Goal: Download file/media

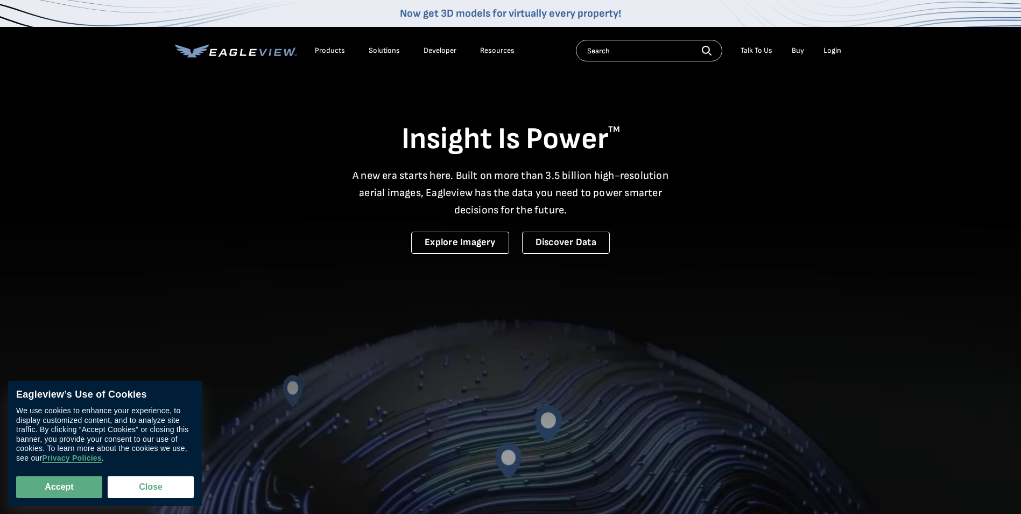
click at [838, 49] on div "Login" at bounding box center [833, 51] width 18 height 10
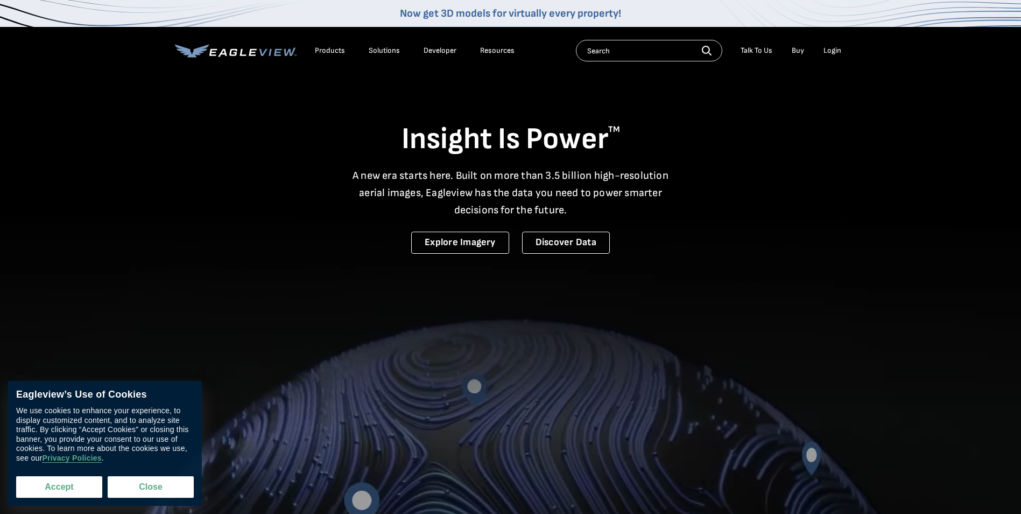
click at [44, 478] on button "Accept" at bounding box center [59, 487] width 86 height 22
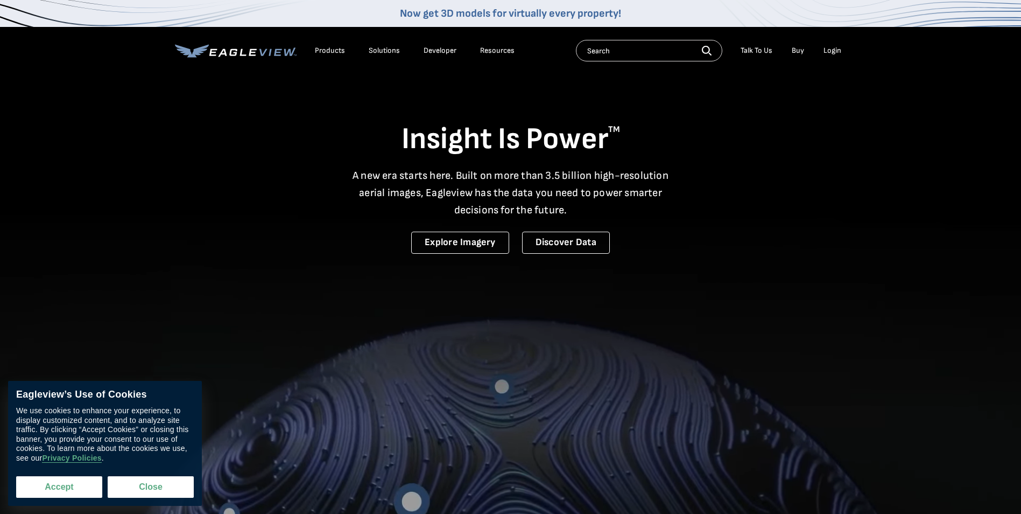
checkbox input "true"
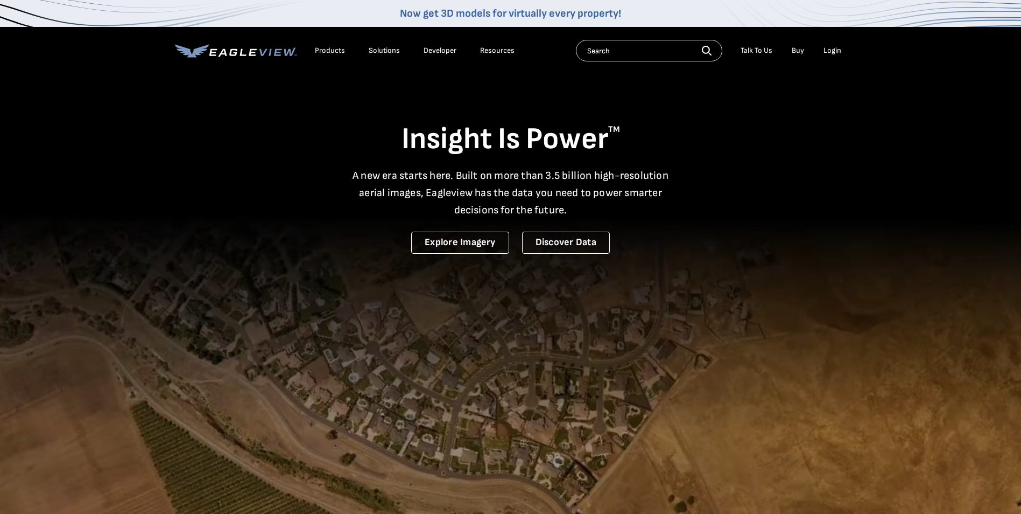
click at [822, 54] on li "Login" at bounding box center [832, 51] width 29 height 16
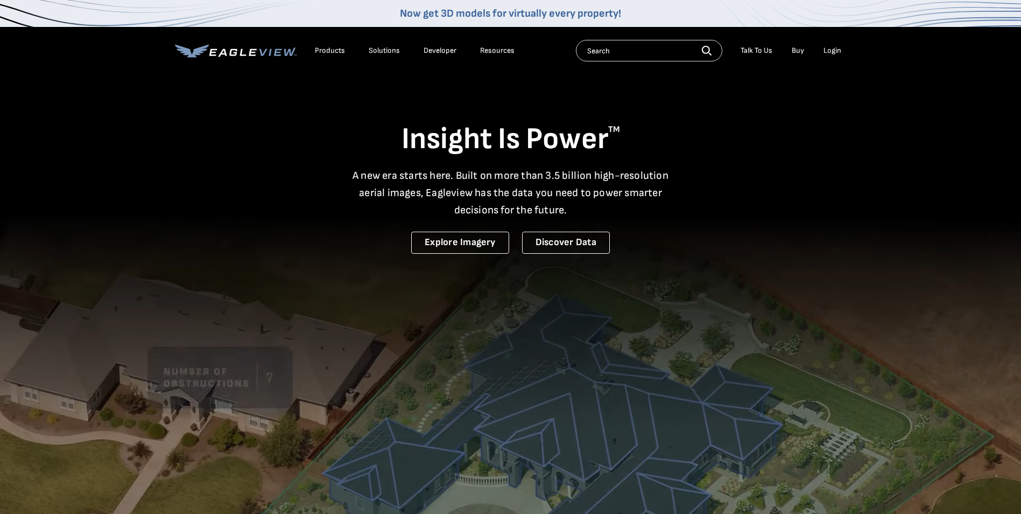
click at [829, 52] on div "Login" at bounding box center [833, 51] width 18 height 10
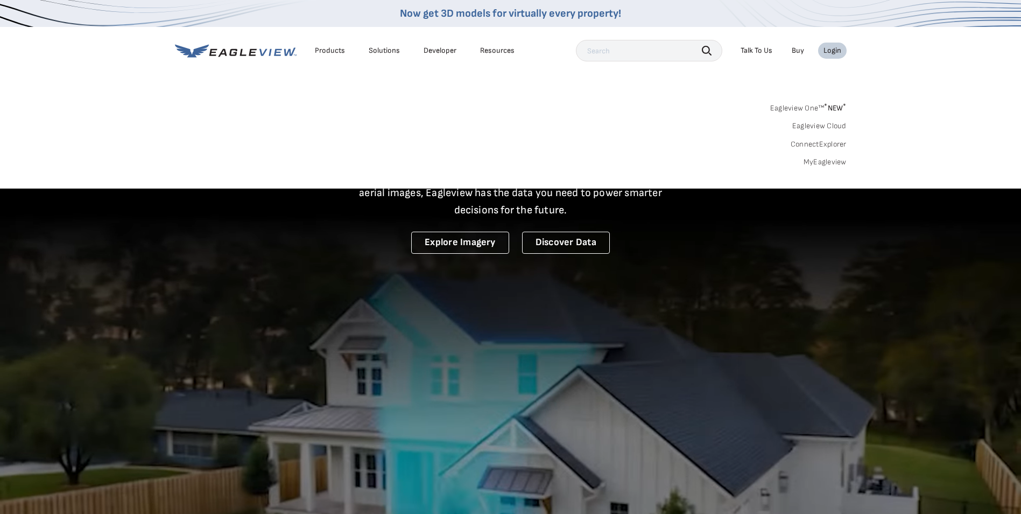
click at [835, 158] on link "MyEagleview" at bounding box center [825, 162] width 43 height 10
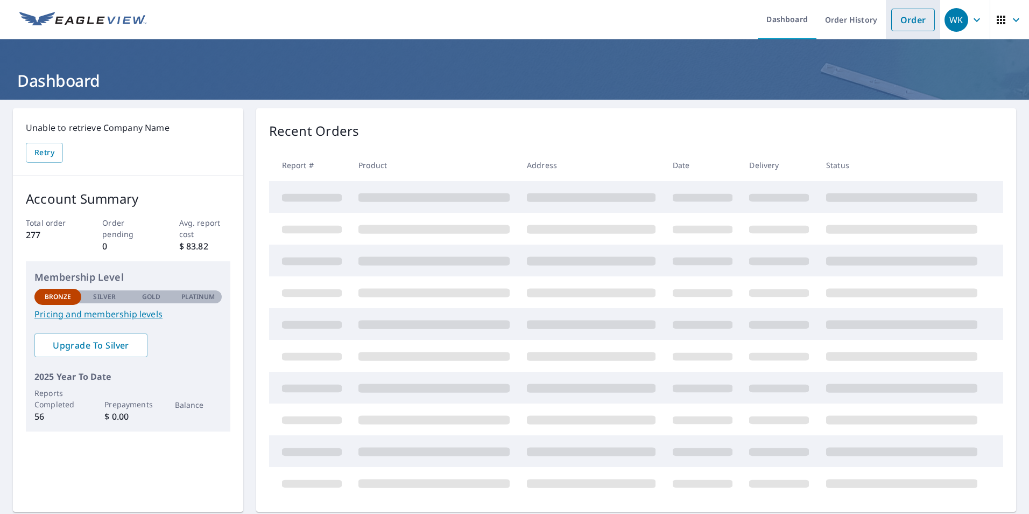
click at [911, 19] on link "Order" at bounding box center [914, 20] width 44 height 23
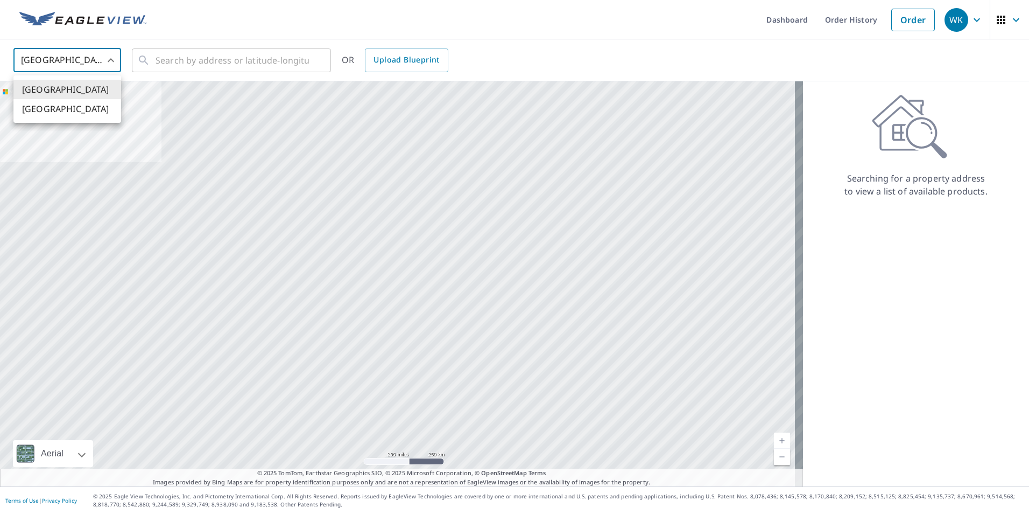
click at [83, 67] on body "WK WK Dashboard Order History Order WK United States US ​ ​ OR Upload Blueprint…" at bounding box center [514, 257] width 1029 height 514
click at [68, 113] on li "[GEOGRAPHIC_DATA]" at bounding box center [67, 108] width 108 height 19
type input "CA"
click at [181, 61] on input "text" at bounding box center [232, 60] width 153 height 30
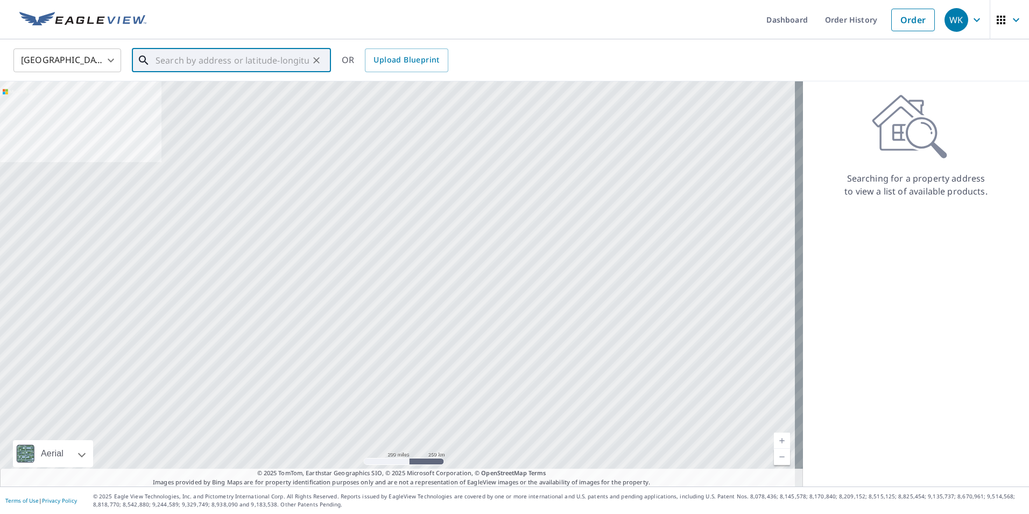
paste input "10044 113 Street"
click at [241, 91] on span "10044 113 ST NW EDMONTON AB T5K1N8" at bounding box center [237, 91] width 169 height 13
type input "10044 113 ST NW EDMONTON AB T5K1N8"
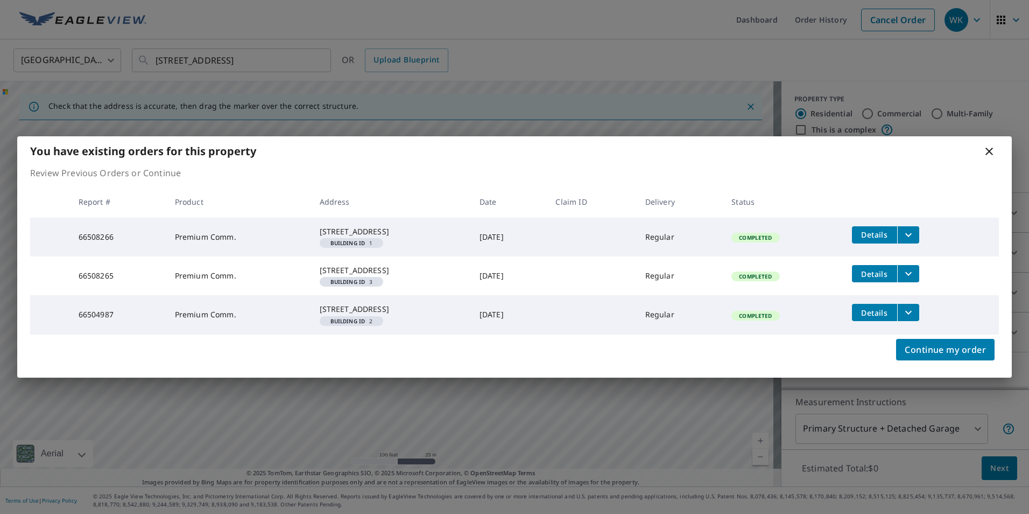
click at [989, 148] on icon at bounding box center [990, 152] width 8 height 8
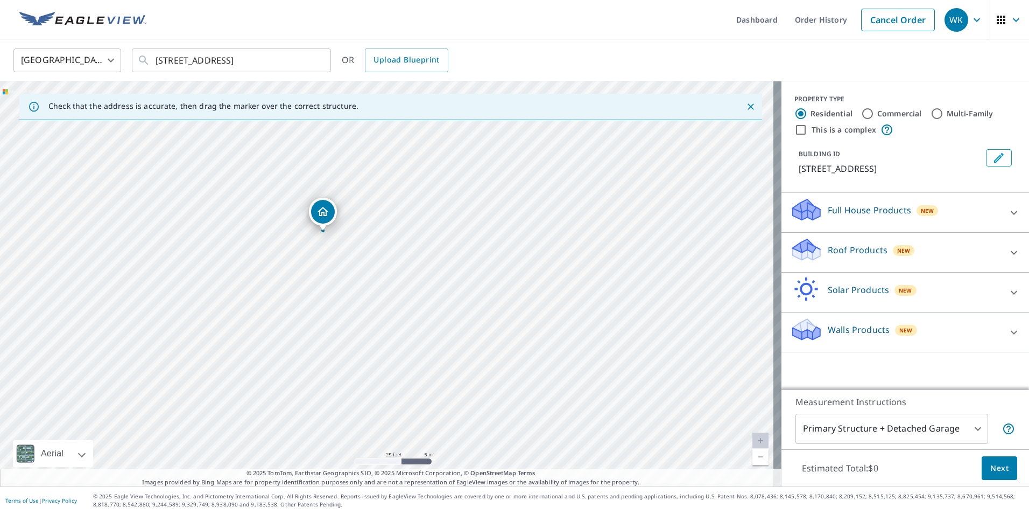
drag, startPoint x: 285, startPoint y: 282, endPoint x: 314, endPoint y: 217, distance: 71.3
drag, startPoint x: 384, startPoint y: 272, endPoint x: 353, endPoint y: 239, distance: 45.7
click at [200, 60] on input "10044 113 ST NW EDMONTON AB T5K1N8" at bounding box center [232, 60] width 153 height 30
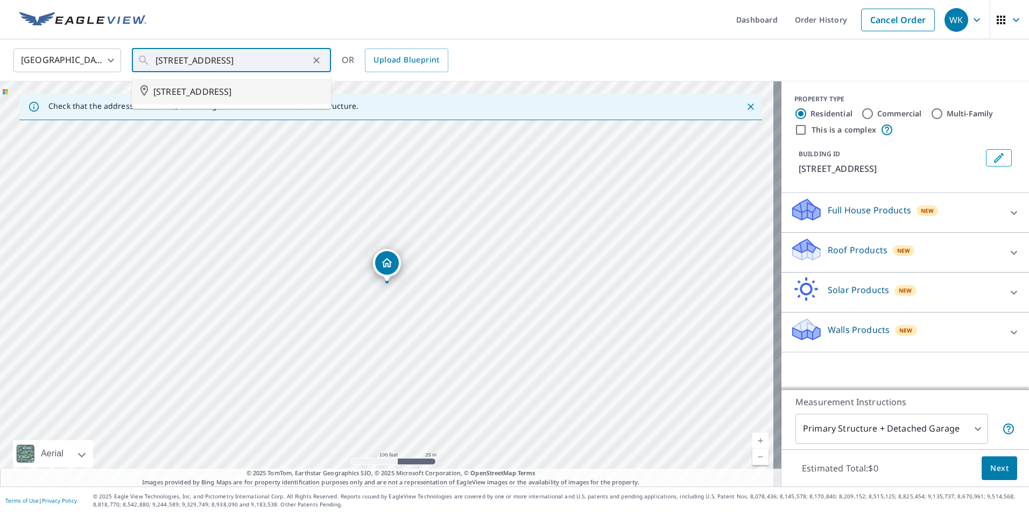
click at [994, 474] on span "Next" at bounding box center [1000, 467] width 18 height 13
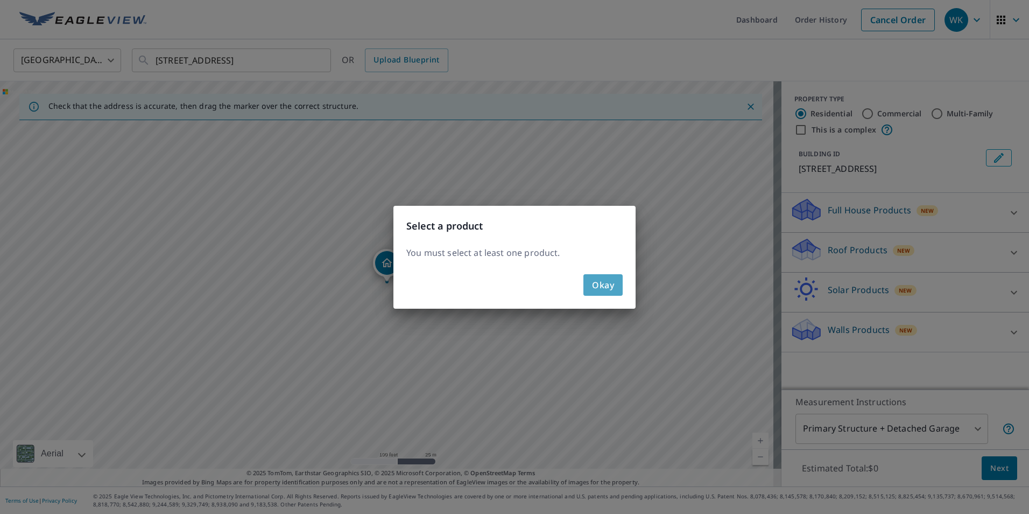
click at [594, 282] on span "Okay" at bounding box center [603, 284] width 22 height 15
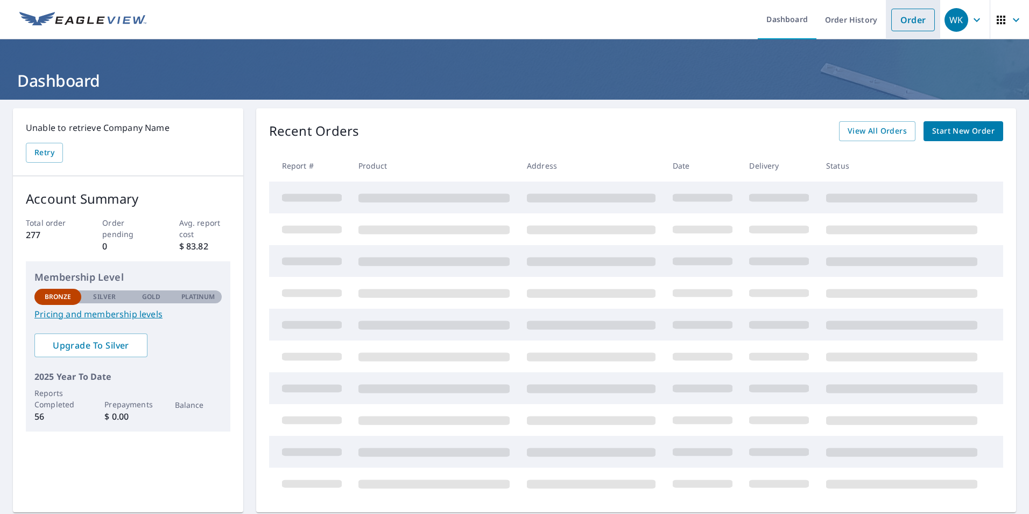
click at [913, 19] on link "Order" at bounding box center [914, 20] width 44 height 23
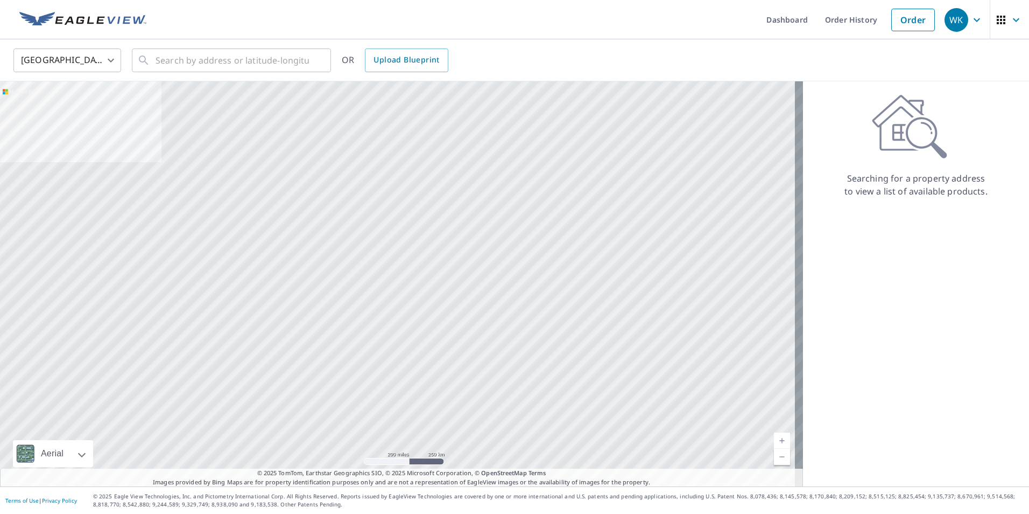
click at [76, 57] on body "WK WK Dashboard Order History Order WK United States US ​ ​ OR Upload Blueprint…" at bounding box center [514, 257] width 1029 height 514
click at [58, 113] on li "[GEOGRAPHIC_DATA]" at bounding box center [67, 108] width 108 height 19
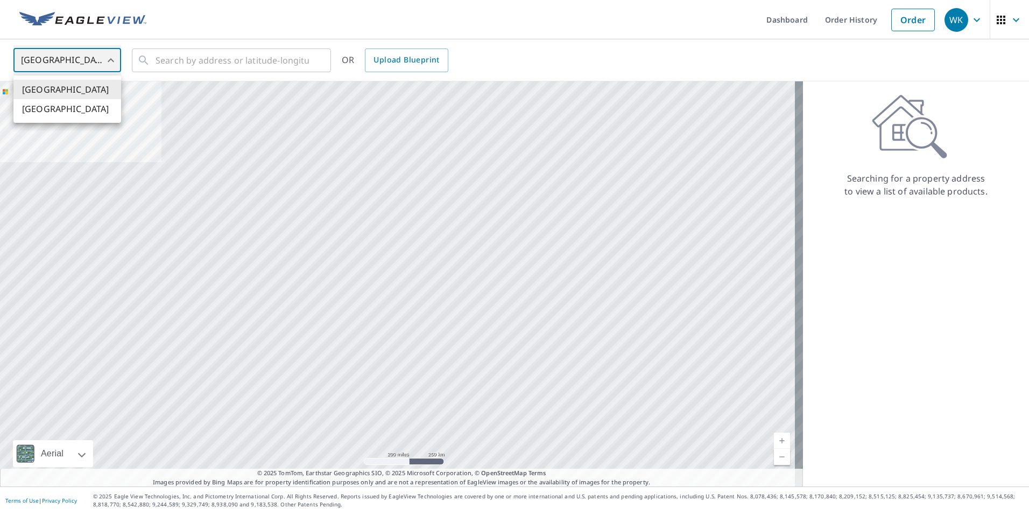
type input "CA"
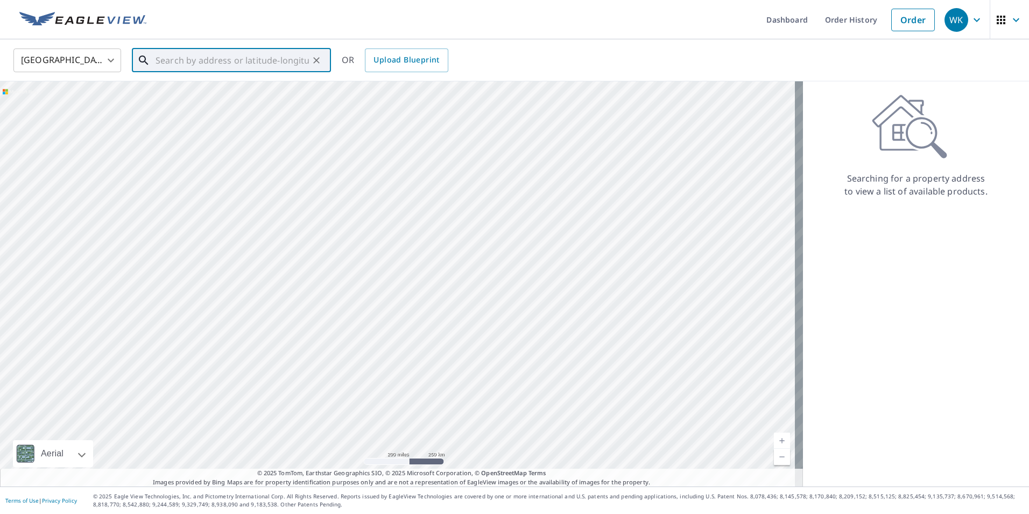
click at [191, 57] on input "text" at bounding box center [232, 60] width 153 height 30
paste input "10044 113 Street"
type input "10044 113 Street"
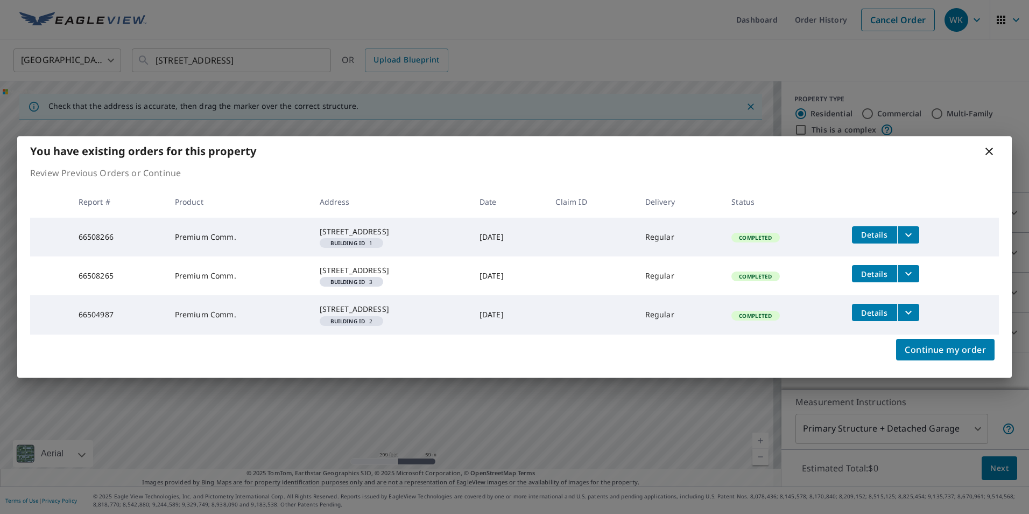
click at [915, 228] on icon "filesDropdownBtn-66508266" at bounding box center [908, 234] width 13 height 13
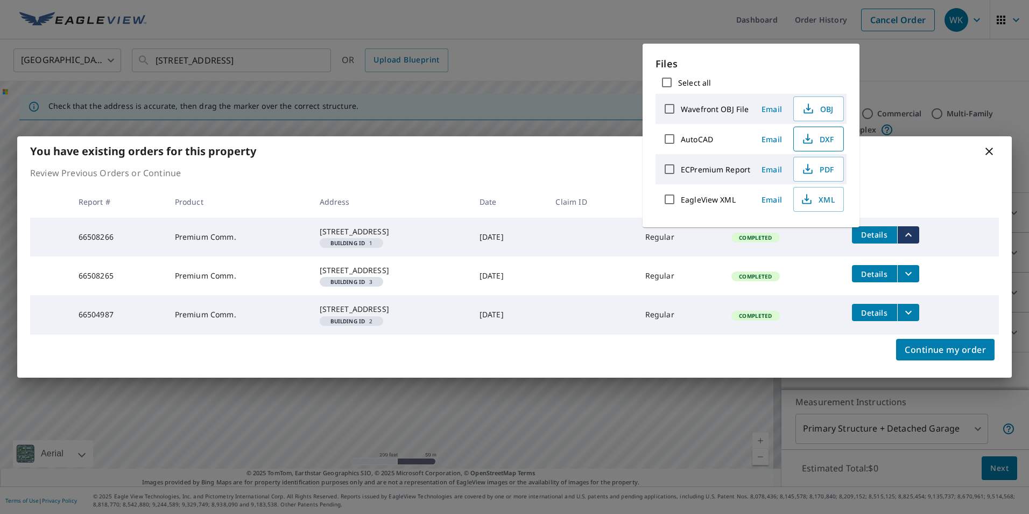
click at [828, 140] on span "DXF" at bounding box center [818, 138] width 34 height 13
click at [824, 172] on span "PDF" at bounding box center [818, 169] width 34 height 13
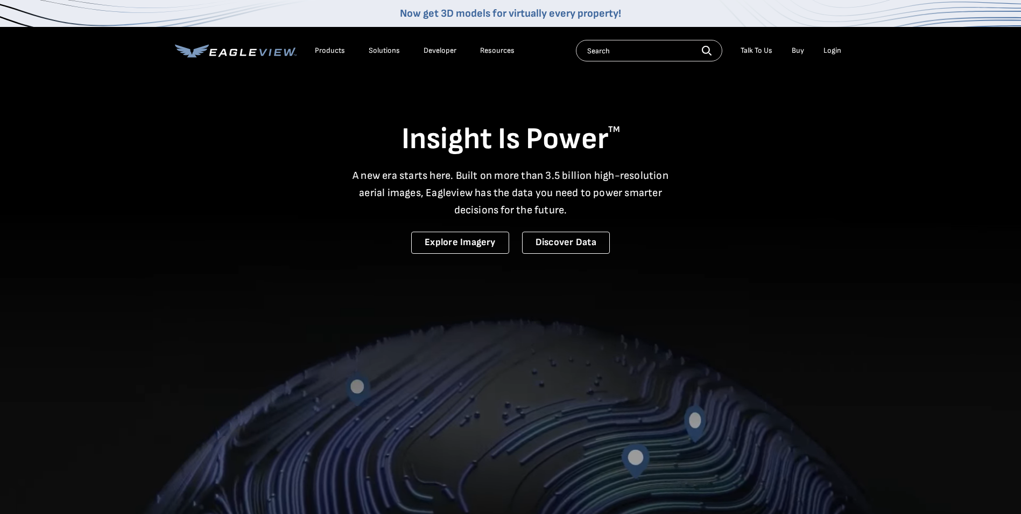
click at [825, 51] on div "Login" at bounding box center [833, 51] width 18 height 10
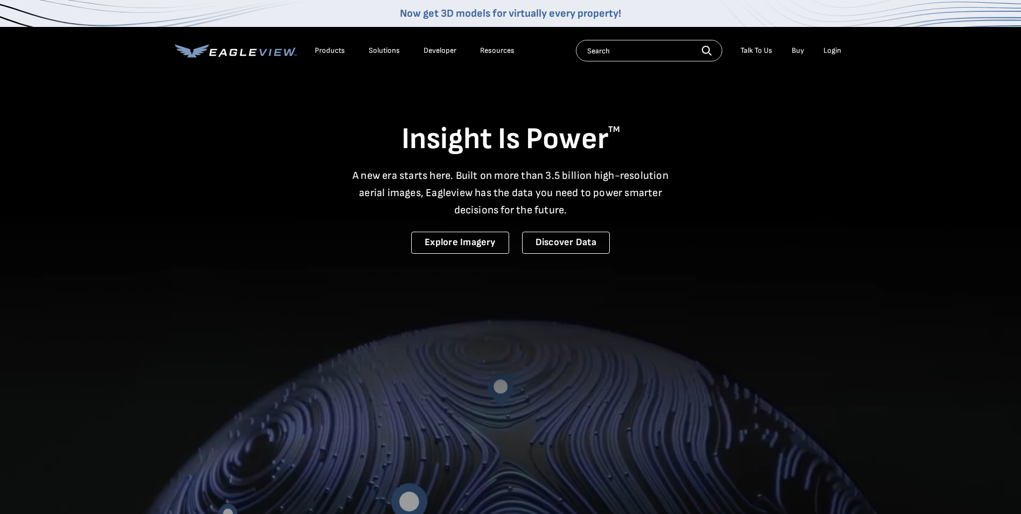
click at [837, 47] on div "Login" at bounding box center [833, 51] width 18 height 10
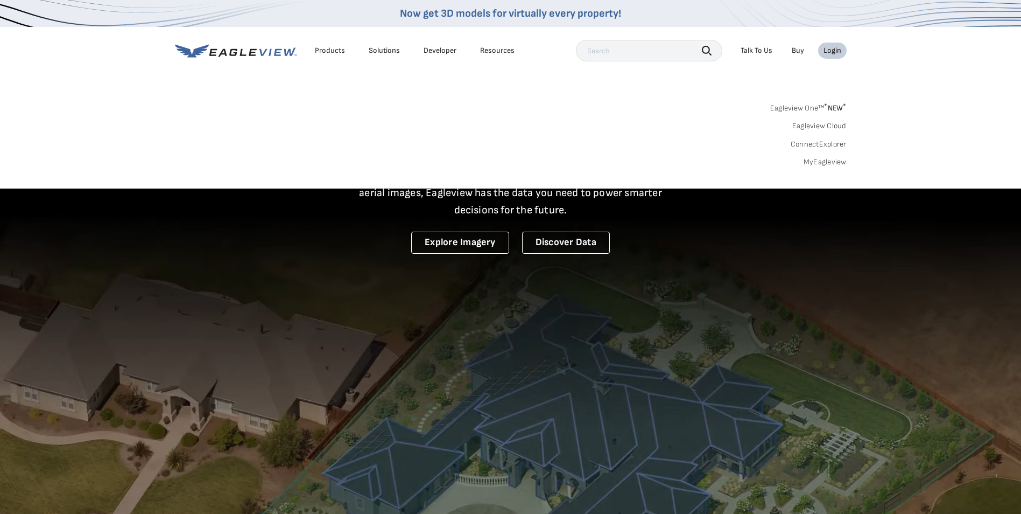
click at [819, 160] on link "MyEagleview" at bounding box center [825, 162] width 43 height 10
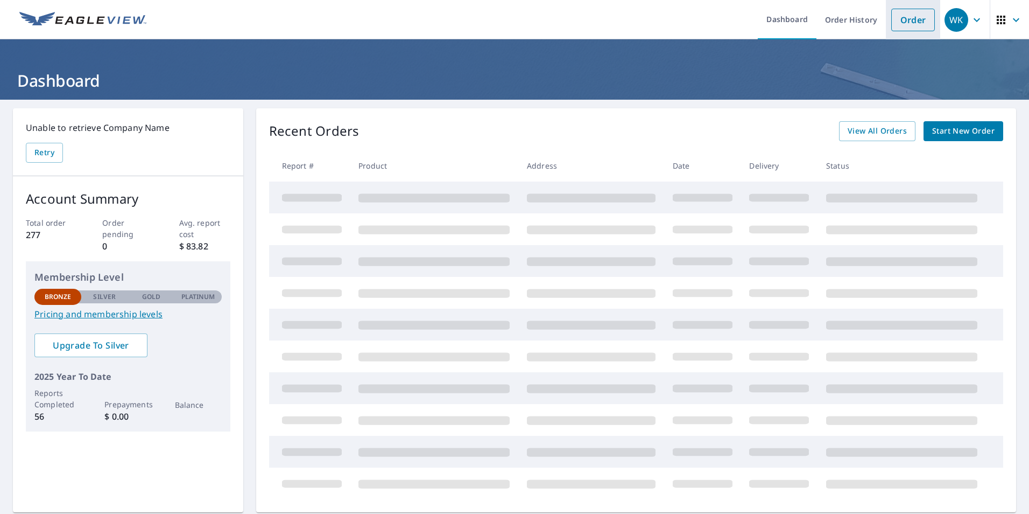
click at [917, 20] on link "Order" at bounding box center [914, 20] width 44 height 23
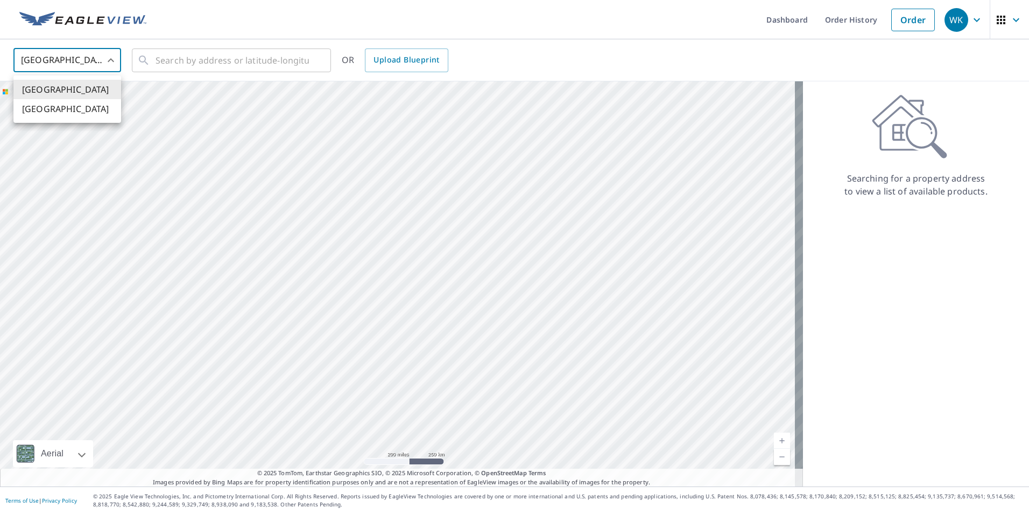
click at [85, 62] on body "WK WK Dashboard Order History Order WK United States US ​ ​ OR Upload Blueprint…" at bounding box center [514, 257] width 1029 height 514
click at [53, 108] on li "[GEOGRAPHIC_DATA]" at bounding box center [67, 108] width 108 height 19
type input "CA"
click at [192, 54] on input "text" at bounding box center [232, 60] width 153 height 30
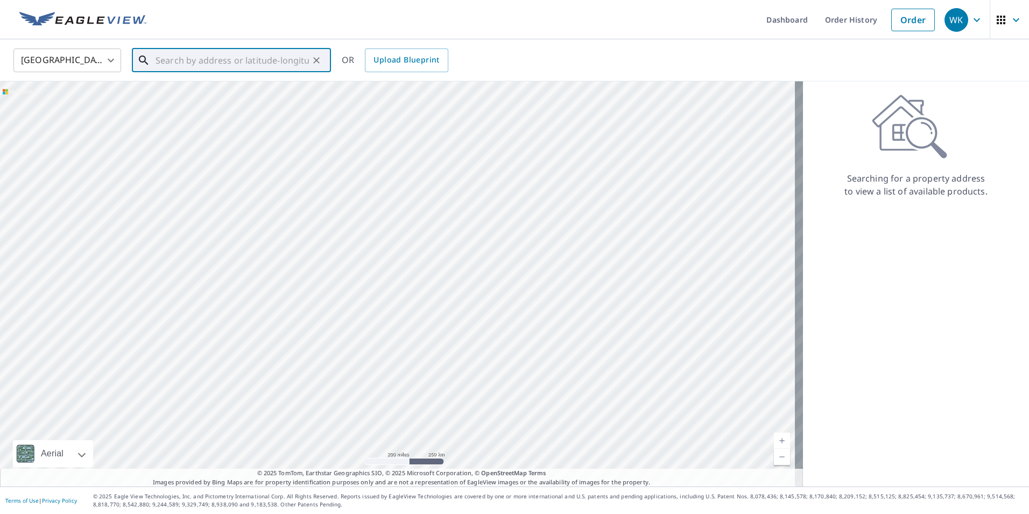
paste input "10044 113 Street"
type input "10044 113 ST NW EDMONTON AB T5K1N8"
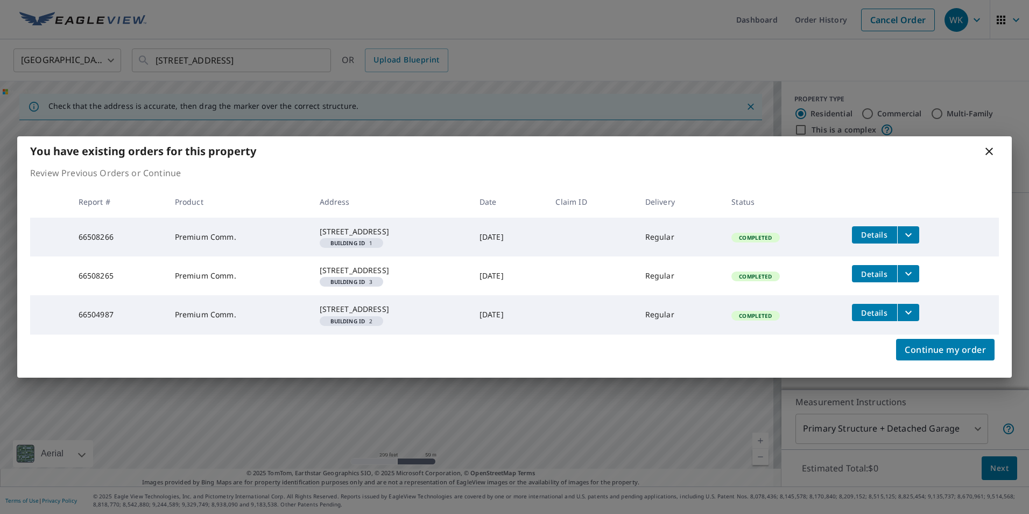
click at [915, 267] on icon "filesDropdownBtn-66508265" at bounding box center [908, 273] width 13 height 13
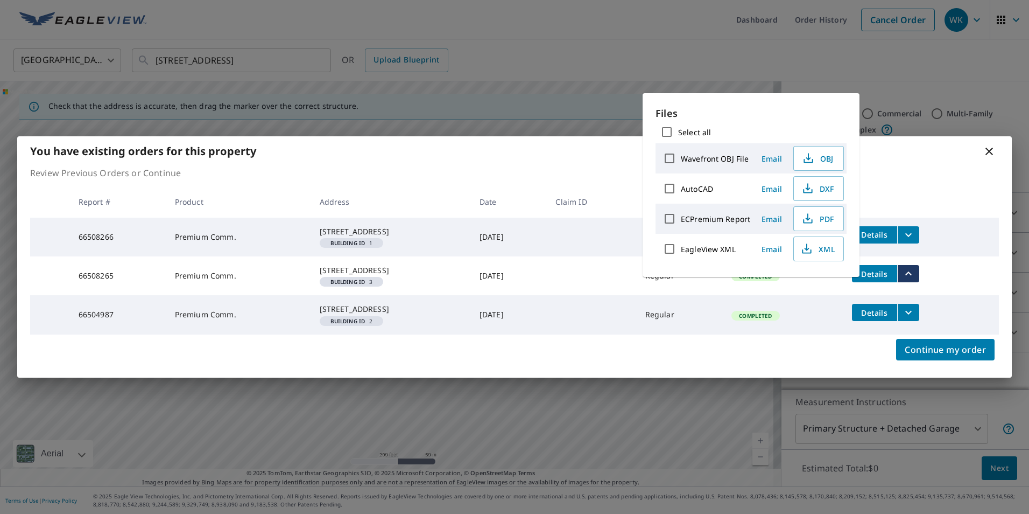
click at [711, 221] on label "ECPremium Report" at bounding box center [715, 219] width 69 height 10
click at [681, 221] on input "ECPremium Report" at bounding box center [669, 218] width 23 height 23
checkbox input "true"
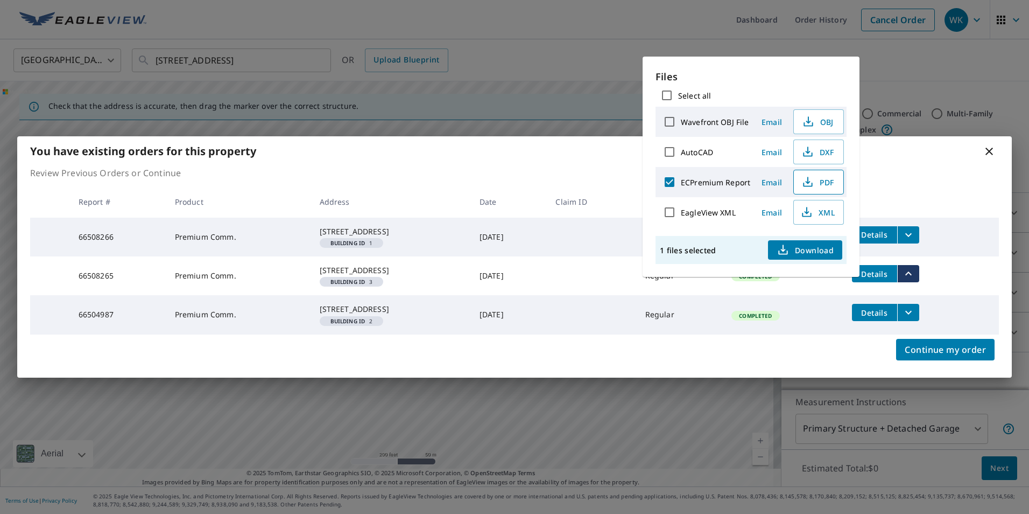
click at [825, 177] on span "PDF" at bounding box center [818, 182] width 34 height 13
click at [915, 319] on icon "filesDropdownBtn-66504987" at bounding box center [908, 312] width 13 height 13
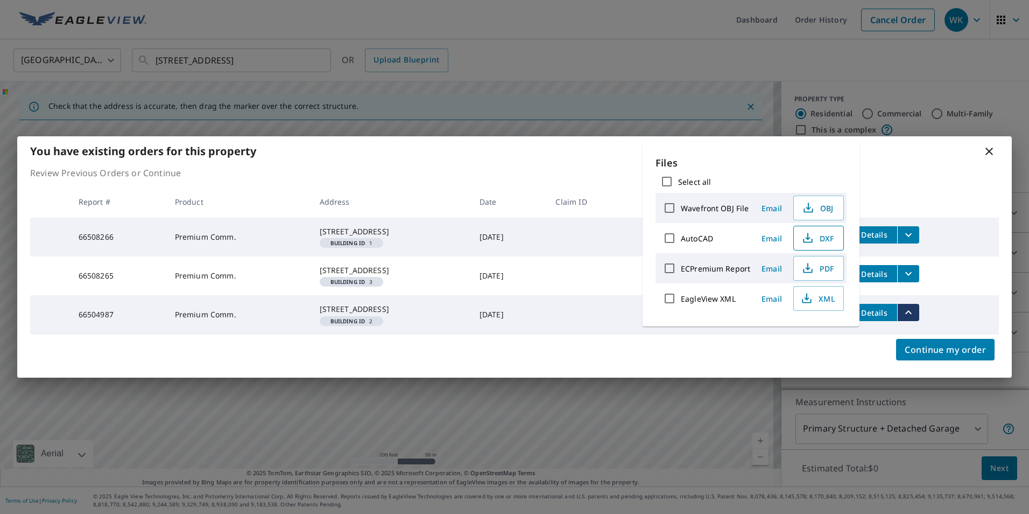
click at [814, 242] on span "DXF" at bounding box center [818, 238] width 34 height 13
click at [509, 51] on div "You have existing orders for this property Review Previous Orders or Continue R…" at bounding box center [514, 257] width 1029 height 514
